Goal: Transaction & Acquisition: Purchase product/service

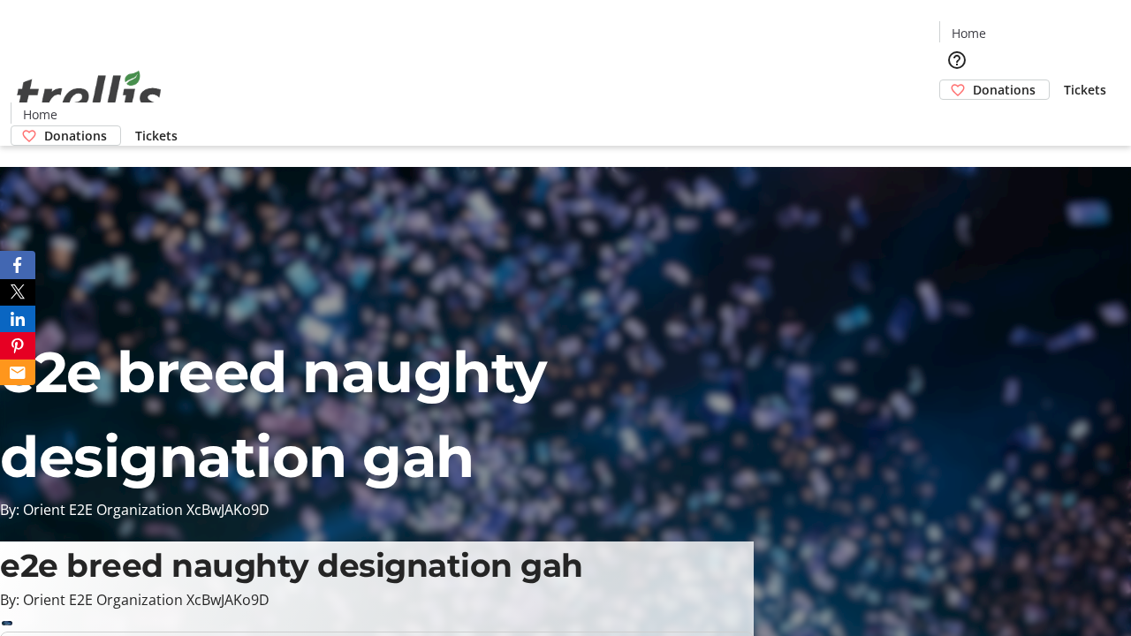
click at [1064, 80] on span "Tickets" at bounding box center [1085, 89] width 42 height 19
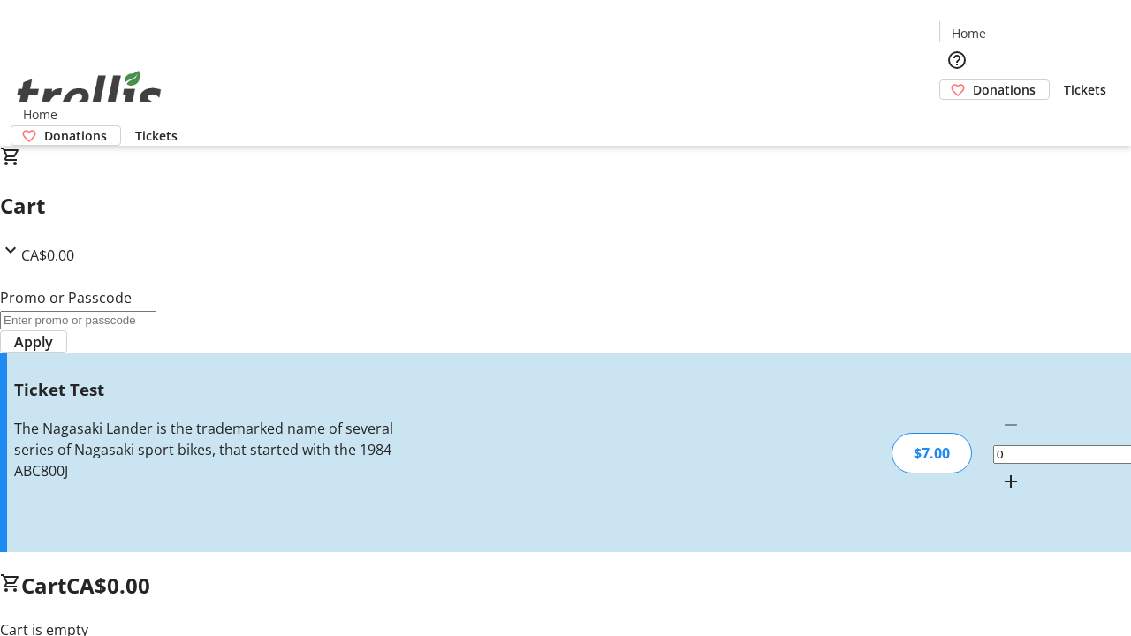
click at [1001, 471] on mat-icon "Increment by one" at bounding box center [1011, 481] width 21 height 21
type input "1"
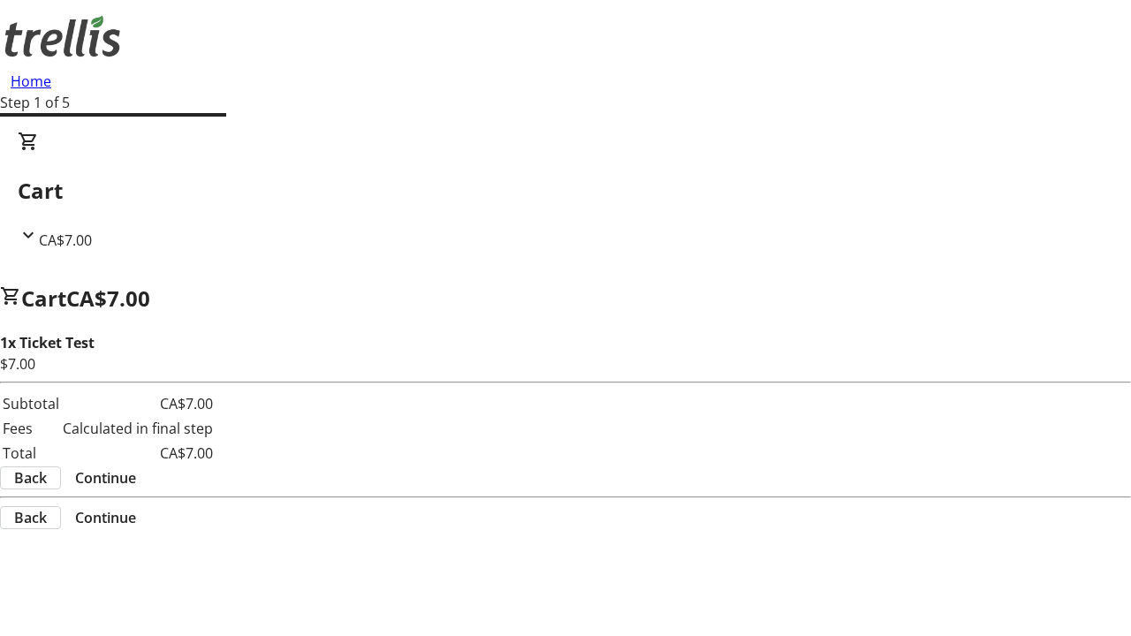
click at [136, 468] on span "Continue" at bounding box center [105, 478] width 61 height 21
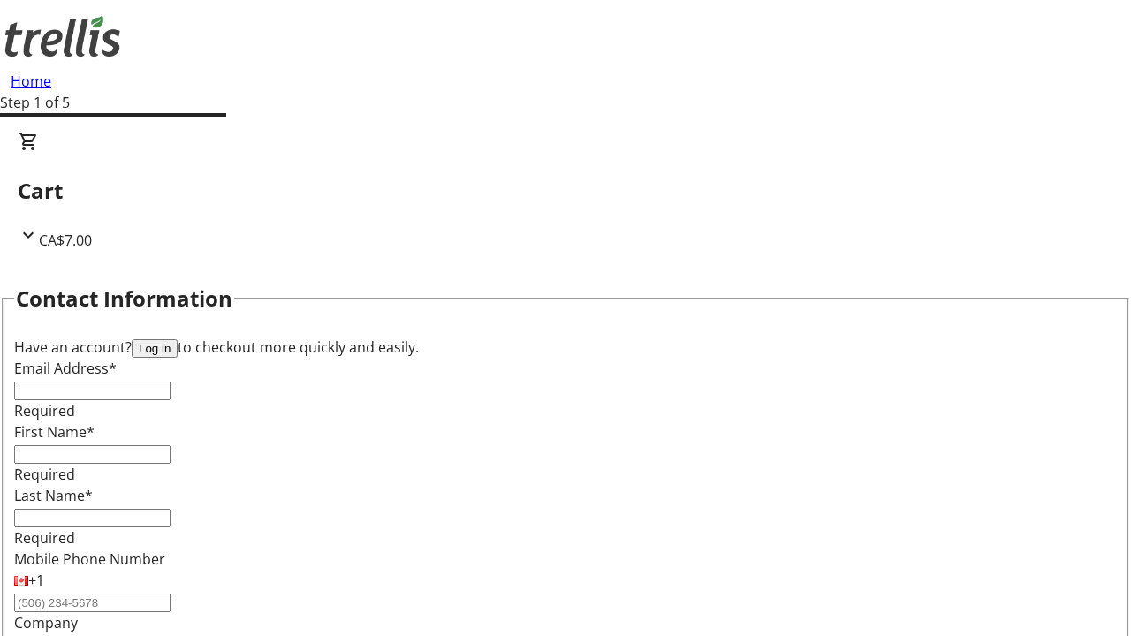
click at [178, 339] on button "Log in" at bounding box center [155, 348] width 46 height 19
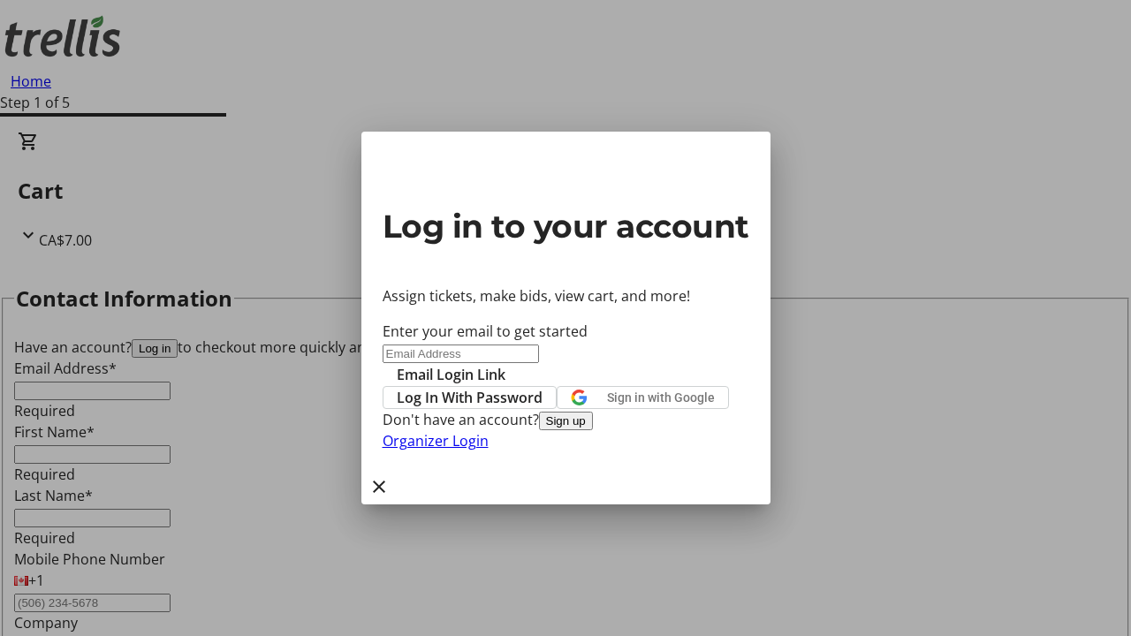
click at [543, 387] on span "Log In With Password" at bounding box center [470, 397] width 146 height 21
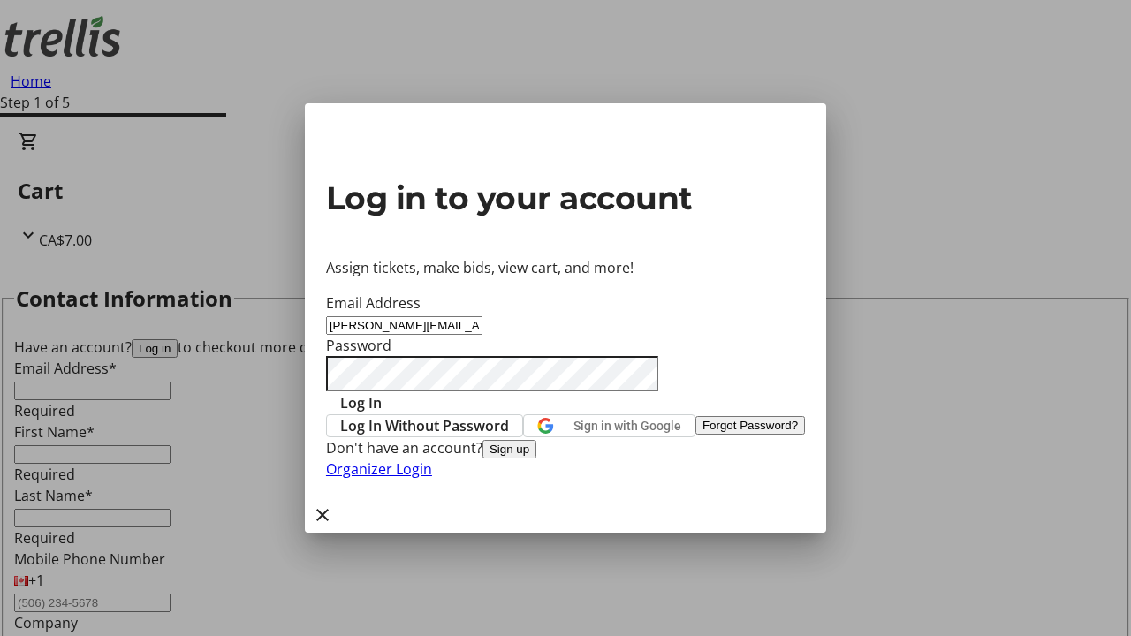
type input "[PERSON_NAME][EMAIL_ADDRESS][DOMAIN_NAME]"
click at [382, 392] on span "Log In" at bounding box center [361, 402] width 42 height 21
